Goal: Task Accomplishment & Management: Manage account settings

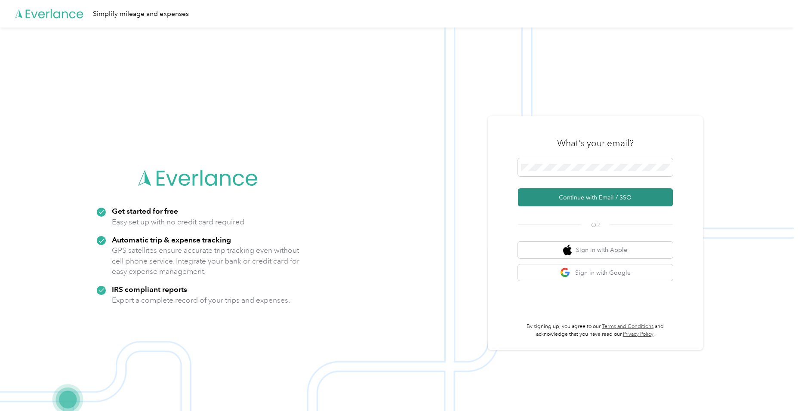
click at [568, 196] on button "Continue with Email / SSO" at bounding box center [595, 197] width 155 height 18
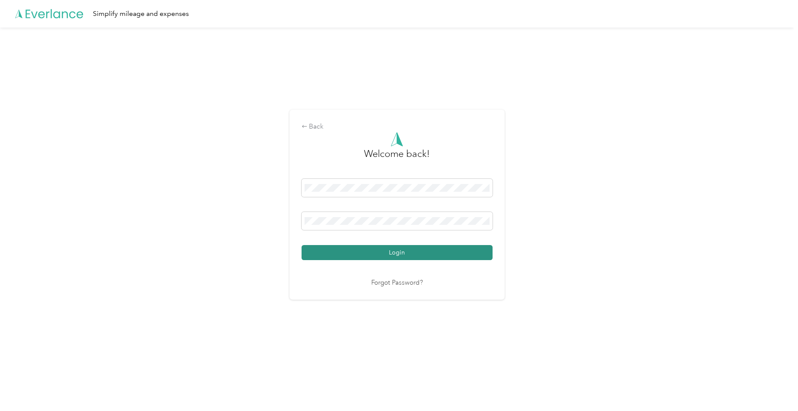
click at [332, 251] on button "Login" at bounding box center [396, 252] width 191 height 15
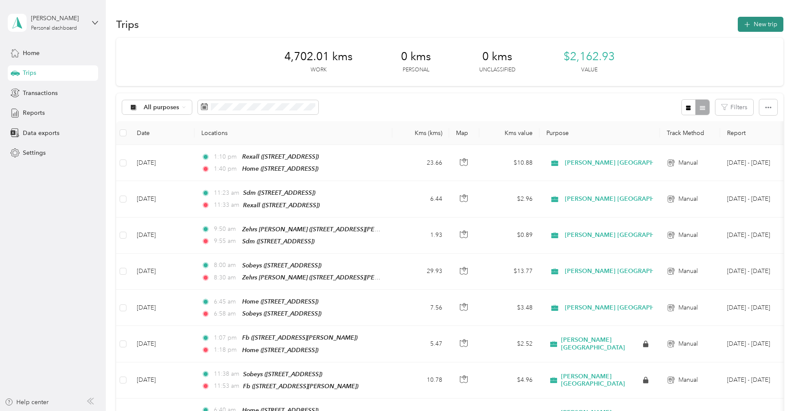
click at [748, 24] on icon "button" at bounding box center [747, 25] width 10 height 10
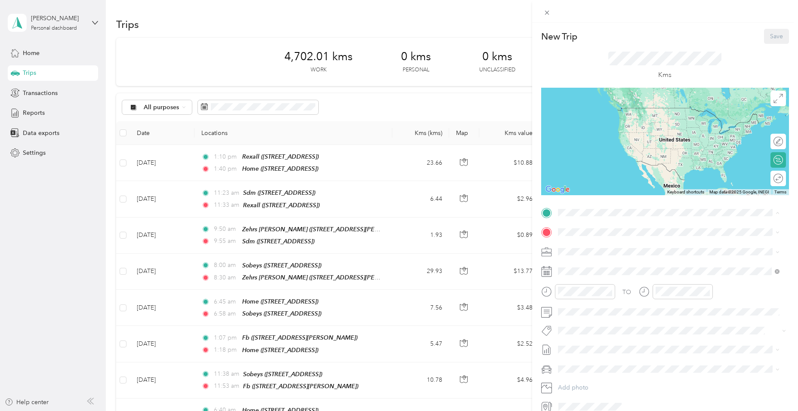
click at [581, 251] on div "Home [STREET_ADDRESS]" at bounding box center [601, 252] width 55 height 18
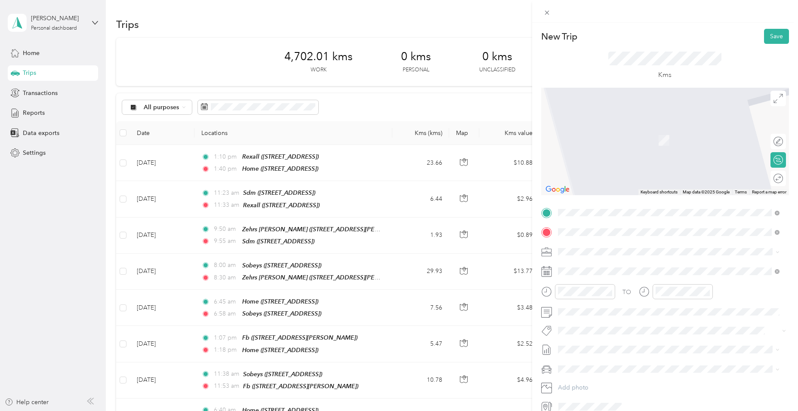
click at [582, 272] on span "[STREET_ADDRESS]" at bounding box center [601, 275] width 55 height 7
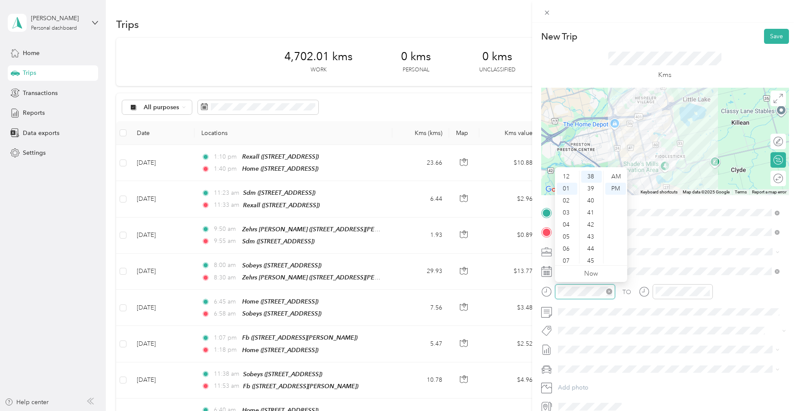
scroll to position [12, 0]
click at [568, 238] on div "06" at bounding box center [566, 237] width 21 height 12
click at [588, 261] on div "45" at bounding box center [591, 261] width 21 height 12
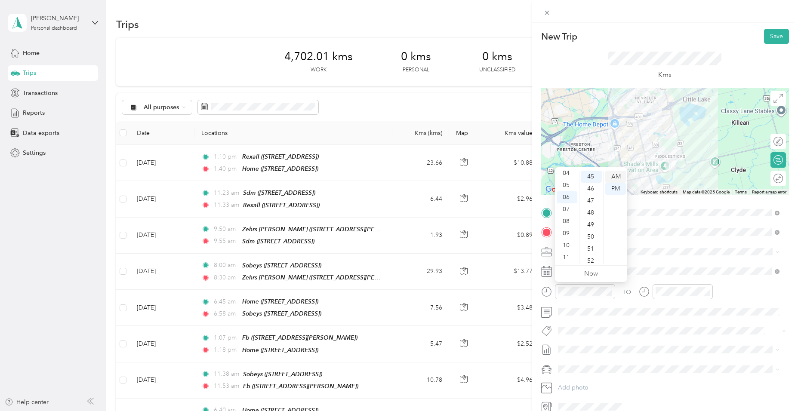
click at [615, 178] on div "AM" at bounding box center [615, 177] width 21 height 12
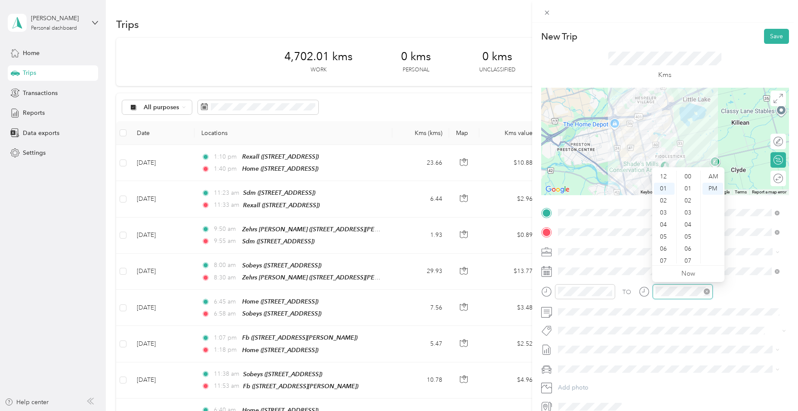
scroll to position [458, 0]
click at [666, 239] on div "06" at bounding box center [664, 237] width 21 height 12
click at [690, 244] on div "58" at bounding box center [688, 246] width 21 height 12
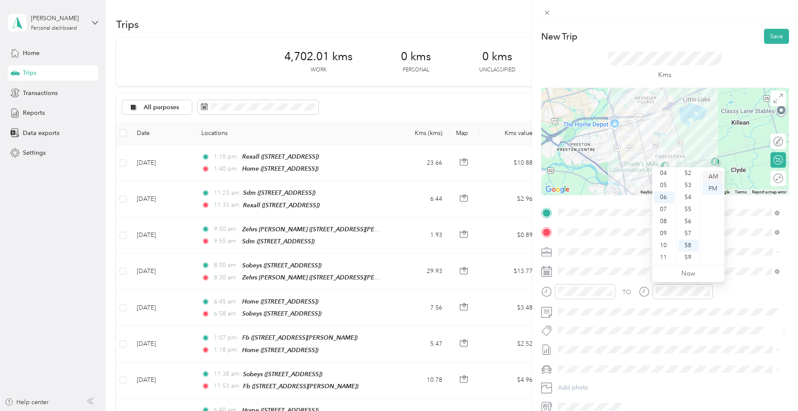
click at [715, 172] on div "AM" at bounding box center [712, 177] width 21 height 12
click at [601, 227] on li "Fit [PERSON_NAME] Team" at bounding box center [668, 232] width 227 height 17
click at [767, 46] on div "Kms" at bounding box center [665, 66] width 248 height 44
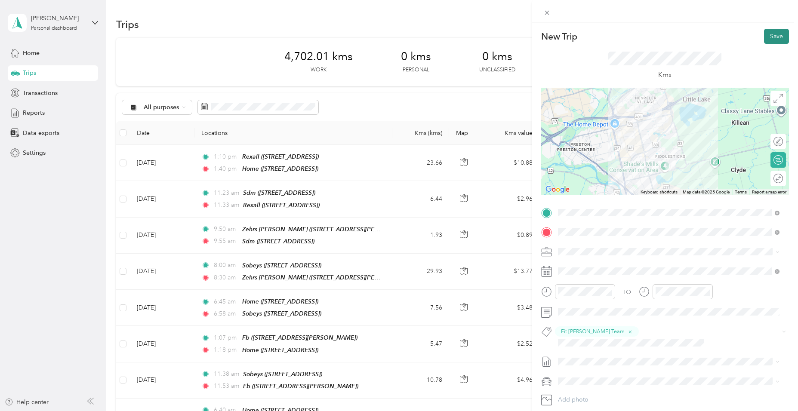
click at [771, 39] on button "Save" at bounding box center [776, 36] width 25 height 15
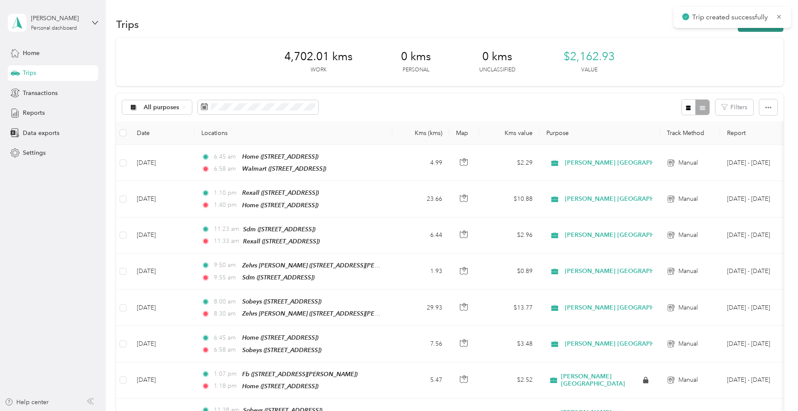
click at [760, 30] on button "New trip" at bounding box center [760, 24] width 46 height 15
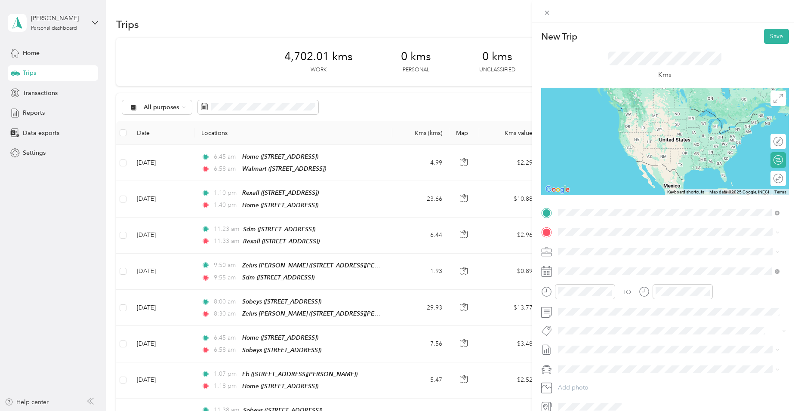
click at [596, 250] on div "Walmart [STREET_ADDRESS]" at bounding box center [601, 252] width 55 height 18
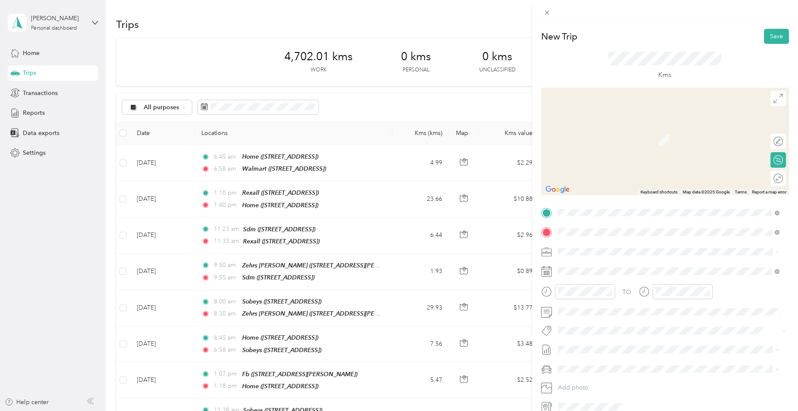
click at [607, 324] on div "Zehrs Paisley [GEOGRAPHIC_DATA], [GEOGRAPHIC_DATA], [GEOGRAPHIC_DATA]" at bounding box center [601, 325] width 55 height 18
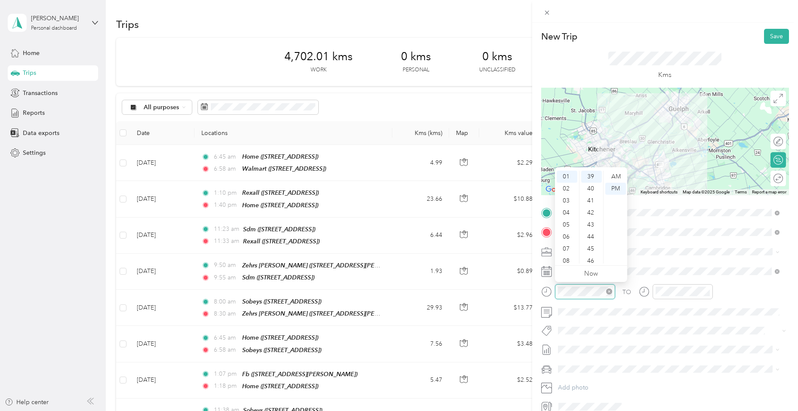
scroll to position [470, 0]
click at [572, 261] on div "08" at bounding box center [566, 261] width 21 height 12
click at [585, 175] on div "00" at bounding box center [591, 177] width 21 height 12
click at [611, 175] on div "AM" at bounding box center [615, 177] width 21 height 12
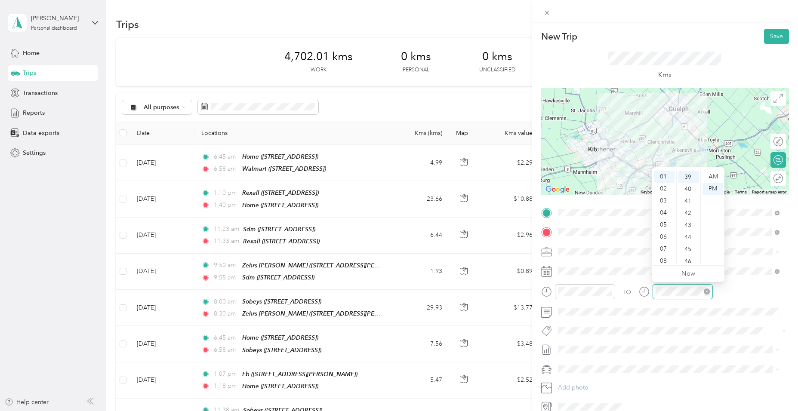
scroll to position [470, 0]
click at [662, 259] on div "08" at bounding box center [664, 261] width 21 height 12
click at [690, 177] on div "20" at bounding box center [688, 177] width 21 height 12
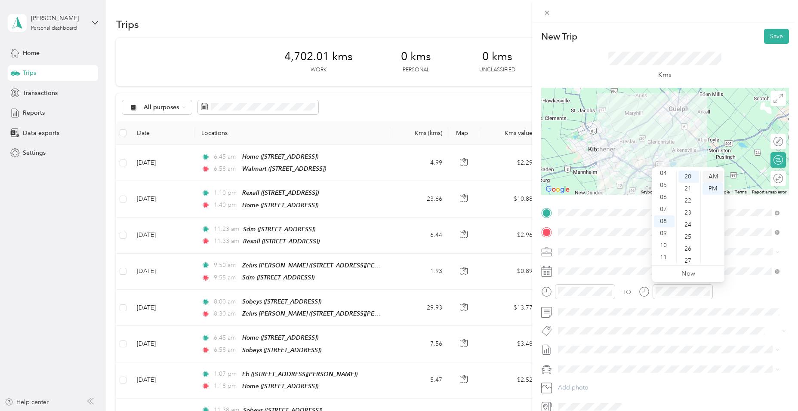
click at [709, 178] on div "AM" at bounding box center [712, 177] width 21 height 12
click at [588, 232] on span "Fit [PERSON_NAME] Team" at bounding box center [599, 233] width 64 height 8
click at [768, 42] on button "Save" at bounding box center [776, 36] width 25 height 15
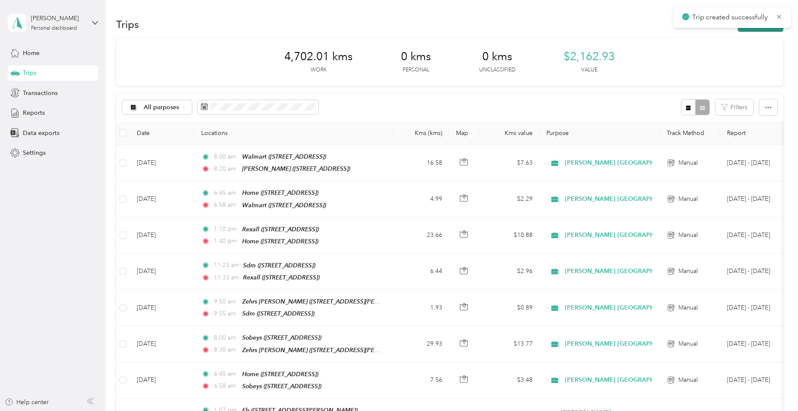
click at [769, 29] on button "New trip" at bounding box center [760, 24] width 46 height 15
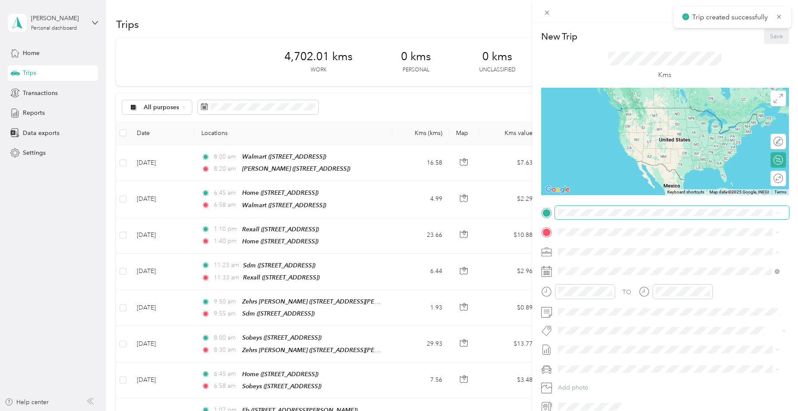
click at [592, 219] on span at bounding box center [672, 213] width 234 height 14
click at [592, 217] on span at bounding box center [672, 213] width 234 height 14
click at [593, 299] on strong "Zehrs Paisley" at bounding box center [592, 301] width 37 height 8
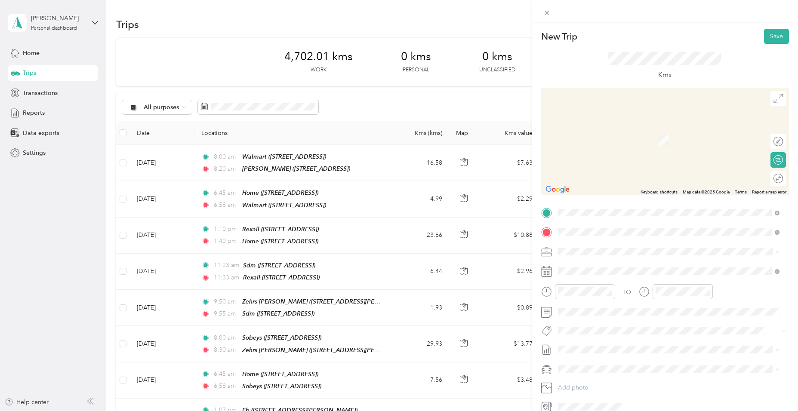
click at [594, 268] on div "Longos" at bounding box center [601, 266] width 55 height 8
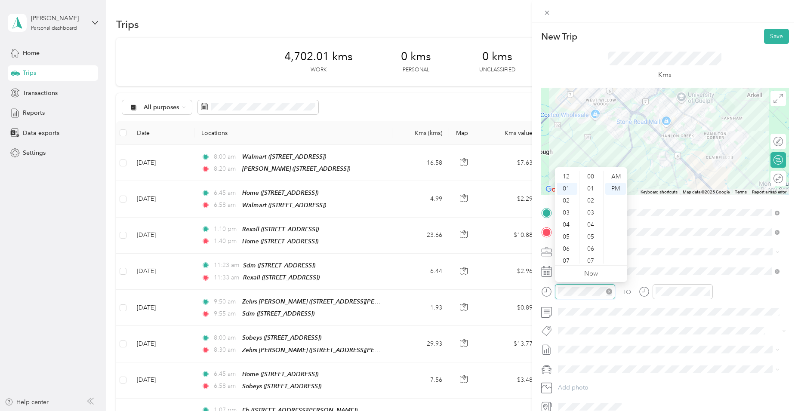
scroll to position [12, 0]
click at [568, 254] on div "09" at bounding box center [566, 256] width 21 height 12
click at [591, 175] on div "40" at bounding box center [591, 177] width 21 height 12
click at [612, 175] on div "AM" at bounding box center [615, 177] width 21 height 12
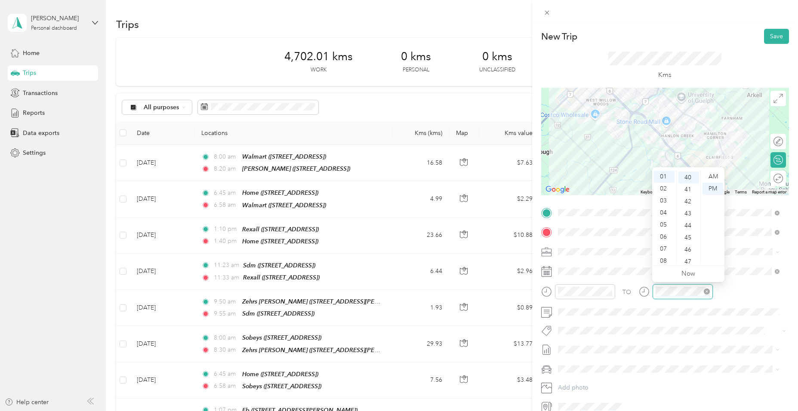
scroll to position [482, 0]
click at [667, 256] on div "09" at bounding box center [664, 256] width 21 height 12
click at [691, 208] on div "53" at bounding box center [688, 209] width 21 height 12
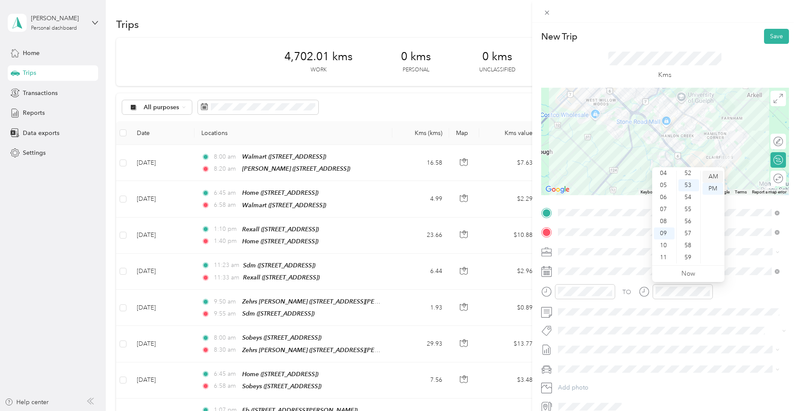
click at [715, 174] on div "AM" at bounding box center [712, 177] width 21 height 12
click at [585, 342] on span "Fit [PERSON_NAME] Team" at bounding box center [599, 346] width 64 height 8
click at [766, 35] on button "Save" at bounding box center [776, 36] width 25 height 15
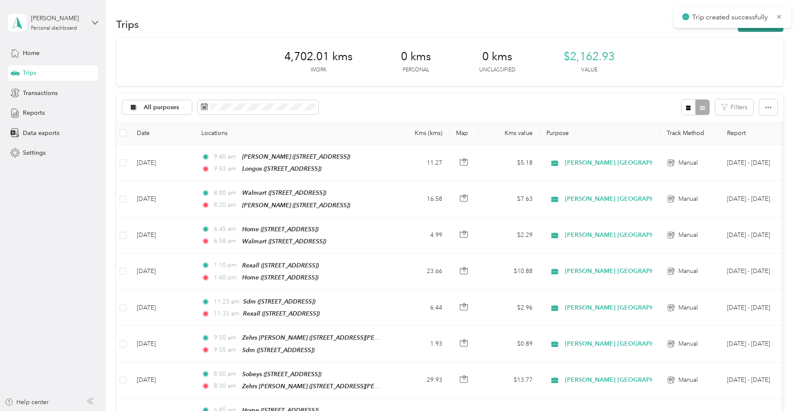
click at [771, 30] on button "New trip" at bounding box center [760, 24] width 46 height 15
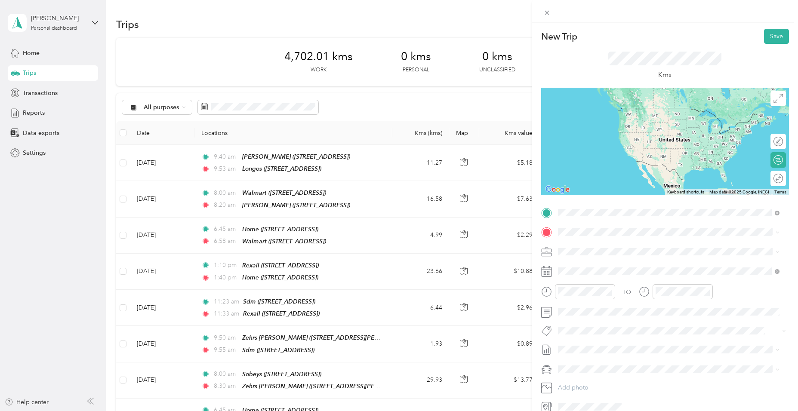
click at [589, 248] on strong "Longos" at bounding box center [584, 247] width 21 height 8
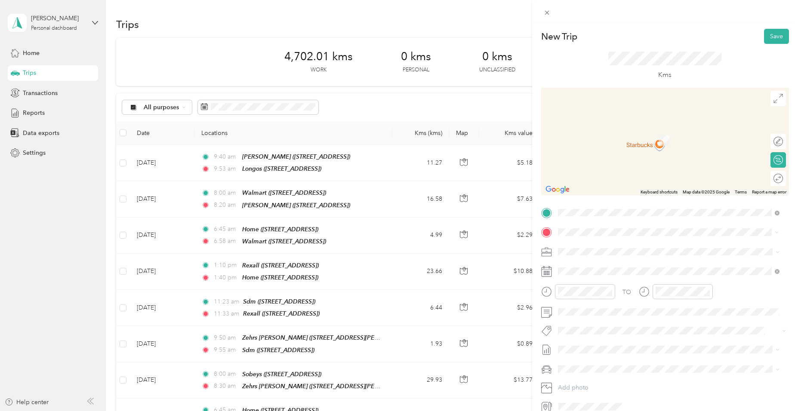
click at [590, 266] on strong "Zehrs Franklin" at bounding box center [594, 266] width 40 height 8
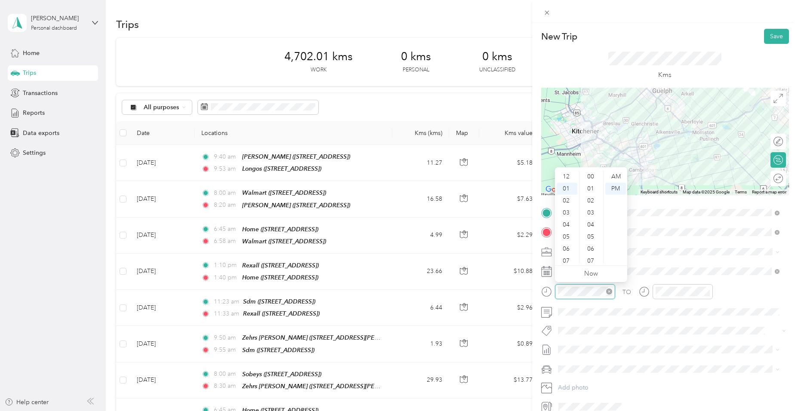
scroll to position [482, 0]
click at [564, 258] on div "11" at bounding box center [566, 262] width 21 height 12
click at [595, 174] on div "00" at bounding box center [591, 177] width 21 height 12
click at [620, 175] on div "AM" at bounding box center [615, 177] width 21 height 12
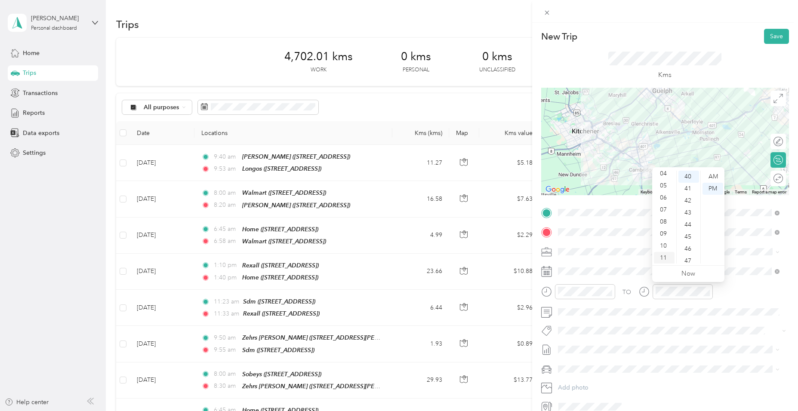
scroll to position [52, 0]
click at [665, 255] on div "11" at bounding box center [664, 258] width 21 height 12
drag, startPoint x: 686, startPoint y: 209, endPoint x: 692, endPoint y: 198, distance: 12.2
click at [686, 209] on div "25" at bounding box center [688, 209] width 21 height 12
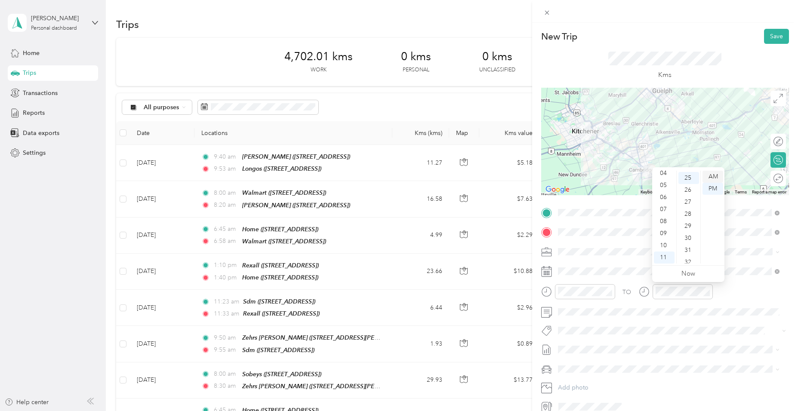
scroll to position [301, 0]
click at [709, 176] on div "AM" at bounding box center [712, 177] width 21 height 12
click at [575, 344] on span "Fit [PERSON_NAME] Team" at bounding box center [599, 346] width 64 height 8
drag, startPoint x: 763, startPoint y: 32, endPoint x: 759, endPoint y: 35, distance: 5.0
click at [764, 33] on button "Save" at bounding box center [776, 36] width 25 height 15
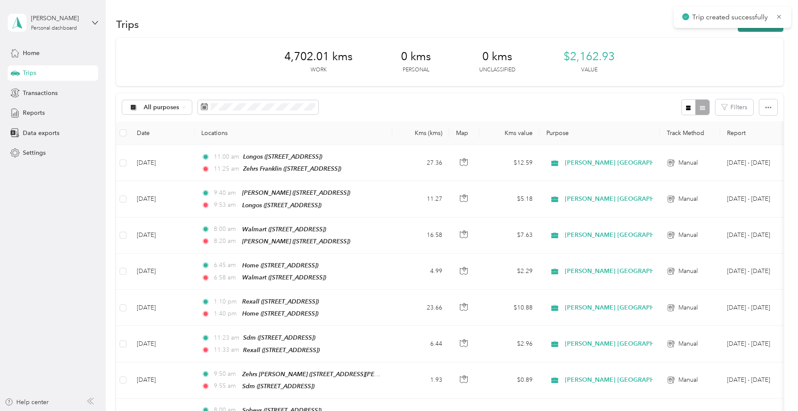
click at [755, 30] on button "New trip" at bounding box center [760, 24] width 46 height 15
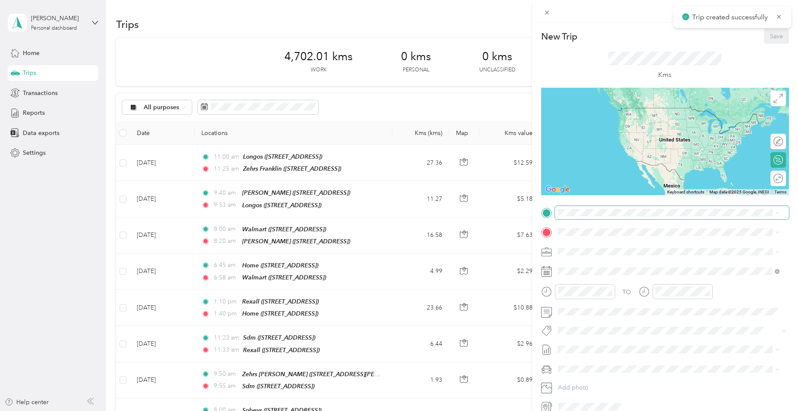
click at [581, 208] on span at bounding box center [672, 213] width 234 height 14
click at [585, 251] on div "Zehrs Franklin [STREET_ADDRESS]" at bounding box center [601, 252] width 55 height 18
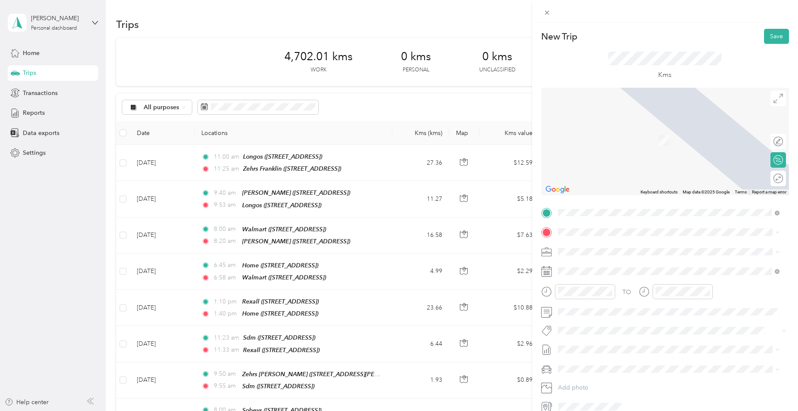
click at [605, 289] on div "Freshco [STREET_ADDRESS]" at bounding box center [668, 298] width 215 height 21
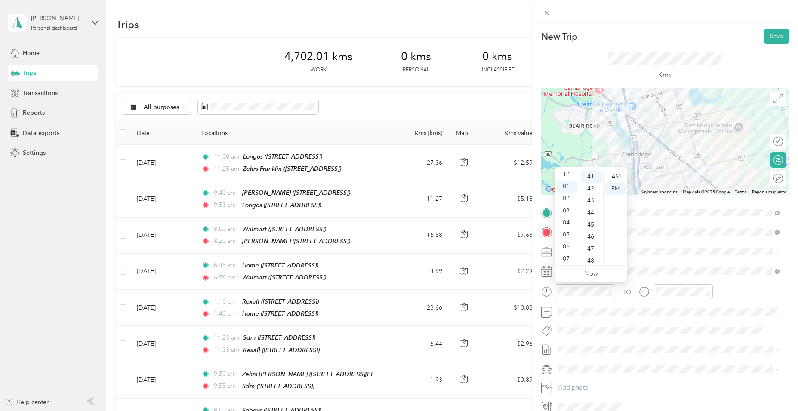
scroll to position [0, 0]
click at [572, 175] on div "12" at bounding box center [566, 177] width 21 height 12
click at [594, 221] on div "45" at bounding box center [591, 225] width 21 height 12
click at [665, 179] on div "12" at bounding box center [664, 177] width 21 height 12
click at [686, 257] on div "51" at bounding box center [688, 263] width 21 height 12
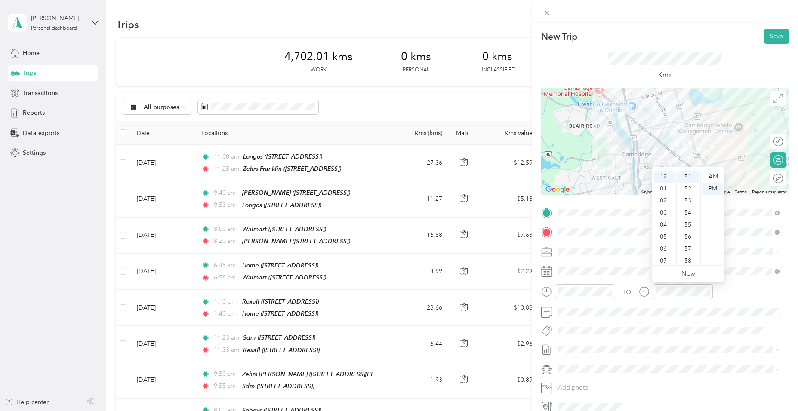
scroll to position [614, 0]
click at [710, 189] on div "PM" at bounding box center [712, 189] width 21 height 12
click at [581, 307] on span at bounding box center [672, 312] width 234 height 14
click at [586, 346] on span "Fit [PERSON_NAME] Team" at bounding box center [599, 346] width 64 height 8
click at [780, 37] on button "Save" at bounding box center [776, 36] width 25 height 15
